Goal: Find specific page/section: Find specific page/section

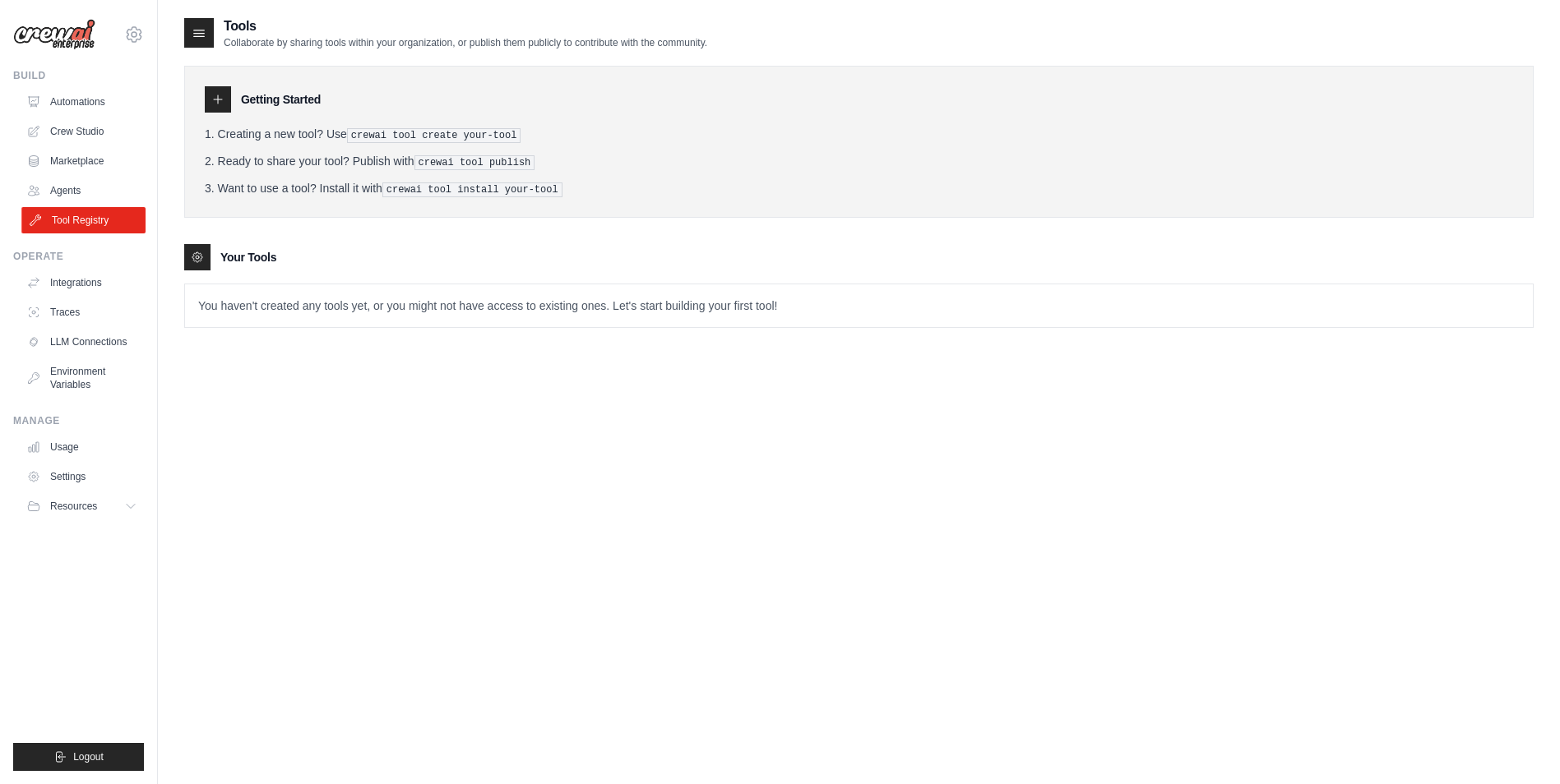
click at [103, 227] on link "Tool Registry" at bounding box center [83, 220] width 124 height 27
click at [226, 105] on div at bounding box center [218, 100] width 27 height 27
click at [217, 97] on icon at bounding box center [218, 99] width 13 height 13
click at [205, 29] on icon at bounding box center [199, 33] width 17 height 17
click at [92, 141] on link "Crew Studio" at bounding box center [83, 132] width 124 height 27
